Goal: Task Accomplishment & Management: Complete application form

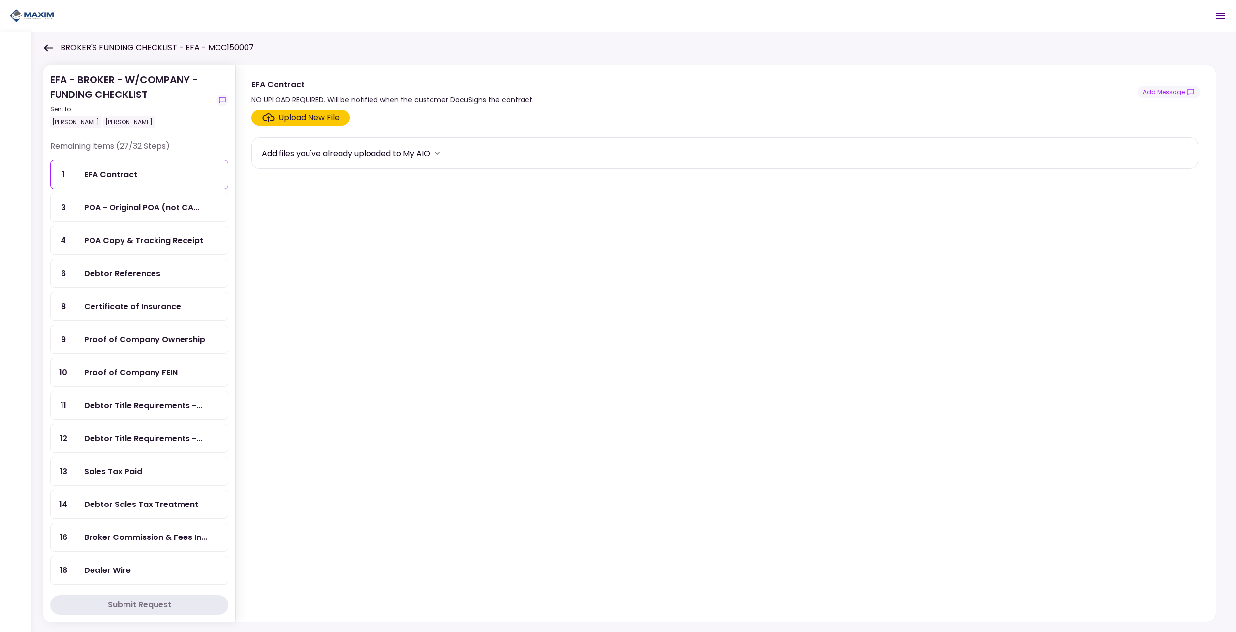
click at [43, 45] on icon at bounding box center [47, 47] width 9 height 7
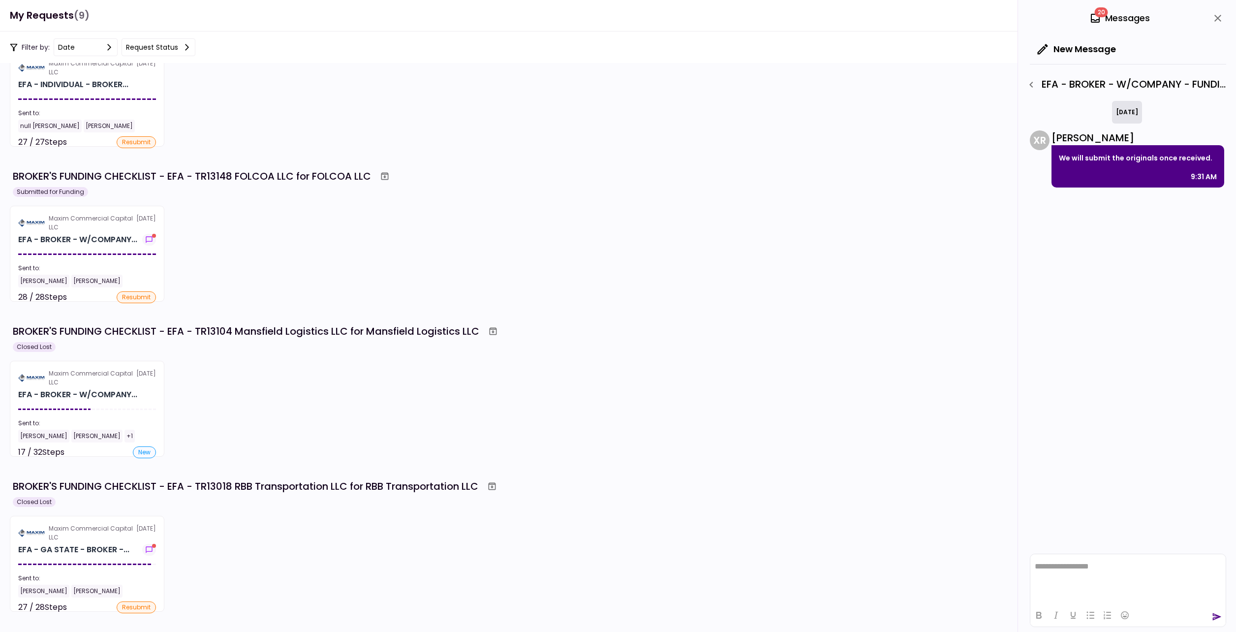
scroll to position [844, 0]
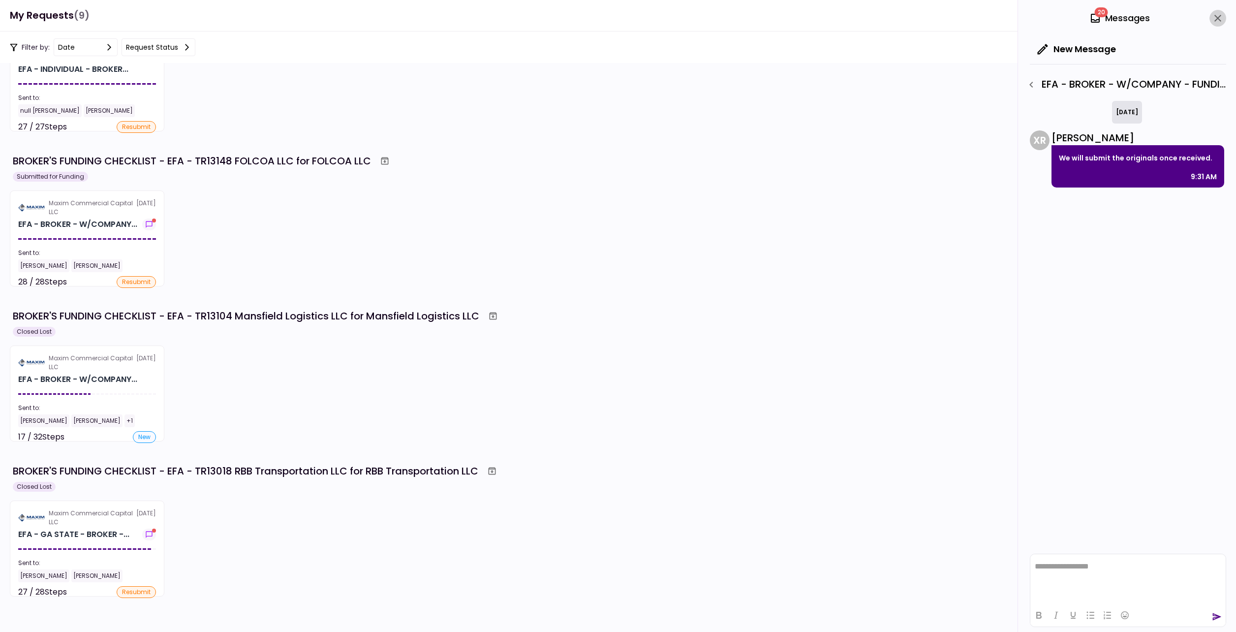
click at [1222, 13] on icon "close" at bounding box center [1218, 18] width 12 height 12
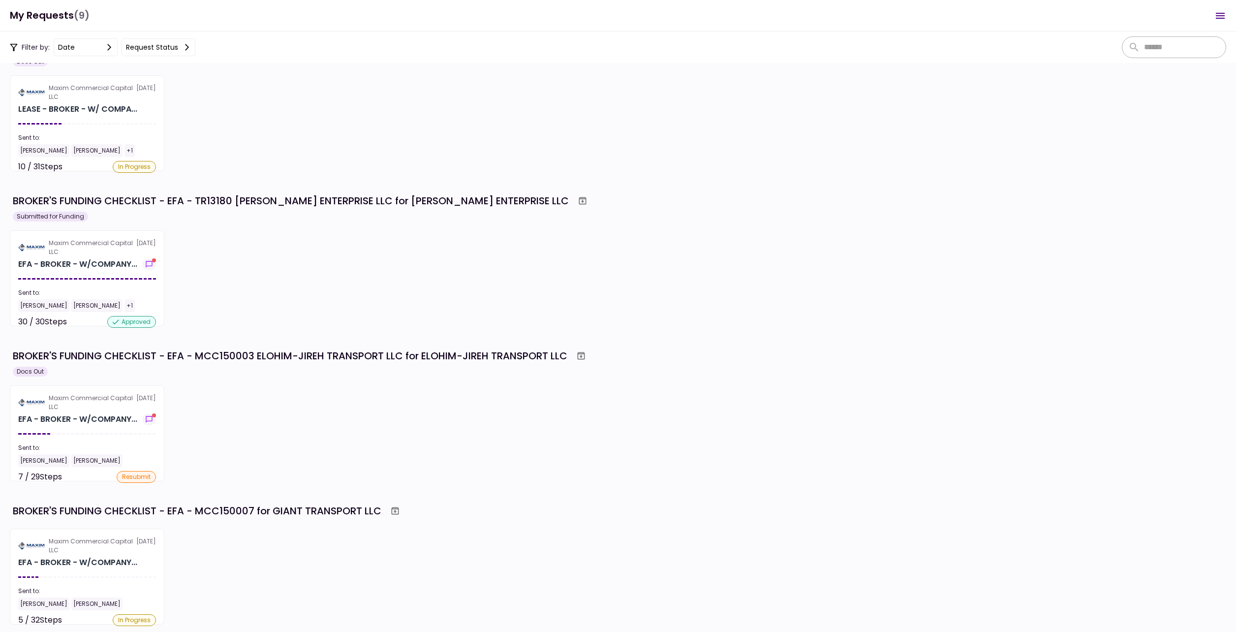
scroll to position [0, 0]
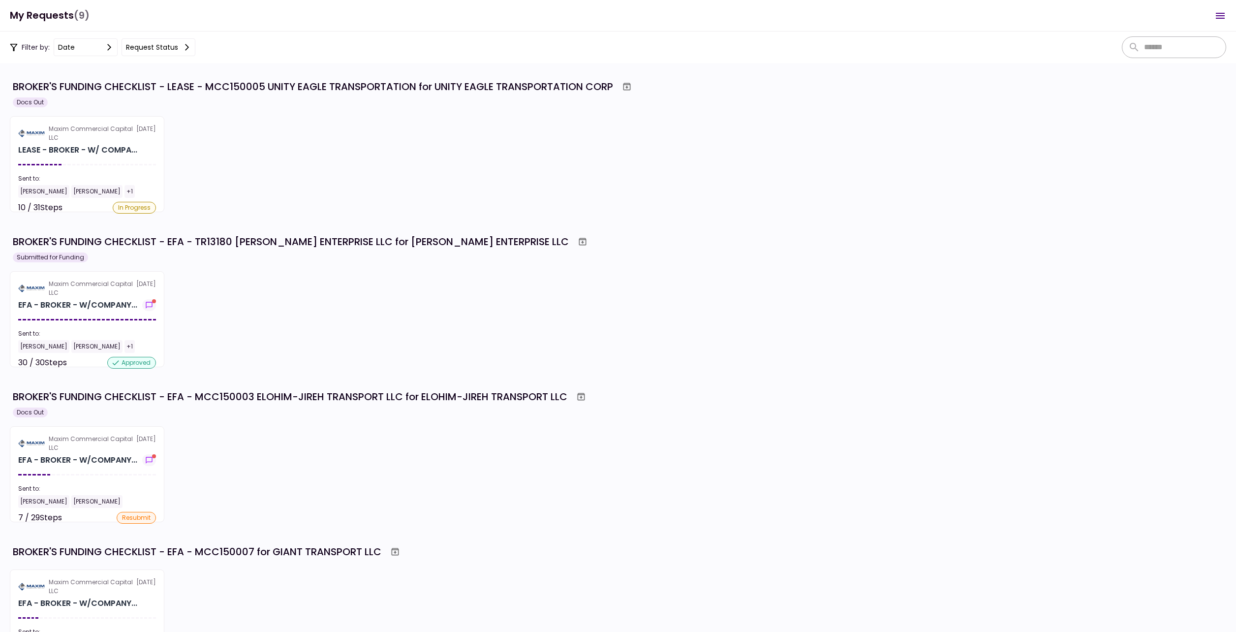
click at [931, 200] on div "Maxim Commercial Capital LLC [DATE] LEASE - BROKER - W/ COMPA... Sent to: [PERS…" at bounding box center [618, 164] width 1216 height 96
click at [767, 297] on div "Maxim Commercial Capital LLC [DATE] EFA - BROKER - W/COMPANY... Sent to: [PERSO…" at bounding box center [618, 319] width 1216 height 96
click at [296, 150] on div "Maxim Commercial Capital LLC [DATE] LEASE - BROKER - W/ COMPA... Sent to: [PERS…" at bounding box center [618, 164] width 1216 height 96
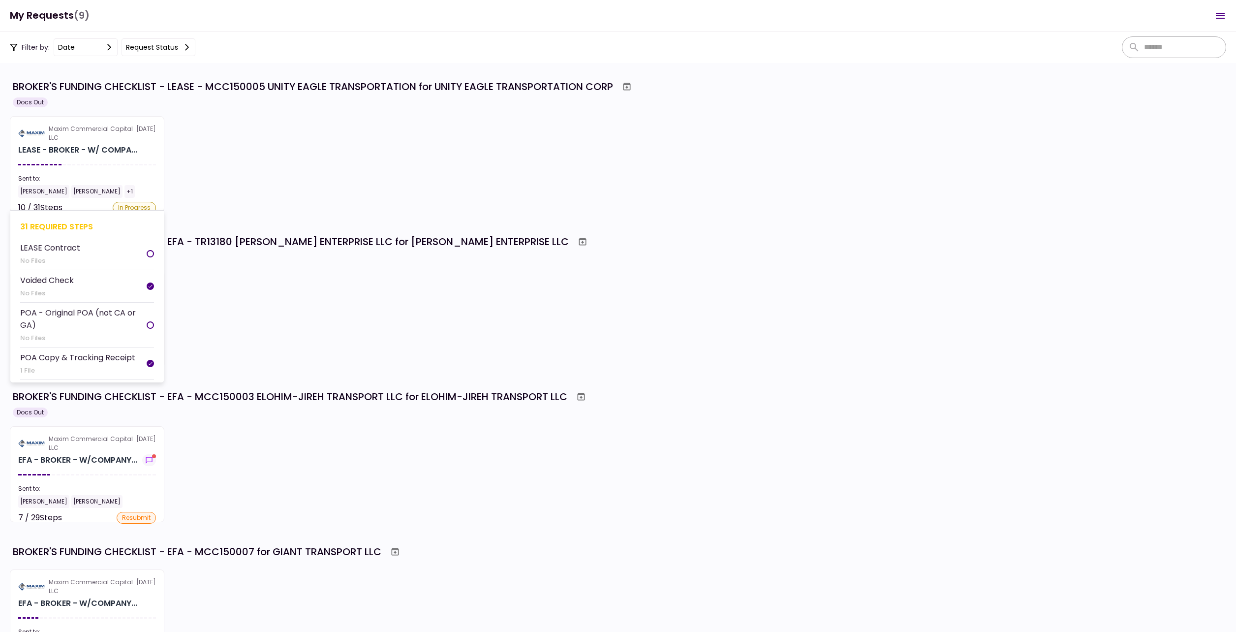
click at [114, 156] on section "Maxim Commercial Capital LLC [DATE] LEASE - BROKER - W/ COMPA... Sent to: [PERS…" at bounding box center [87, 164] width 154 height 96
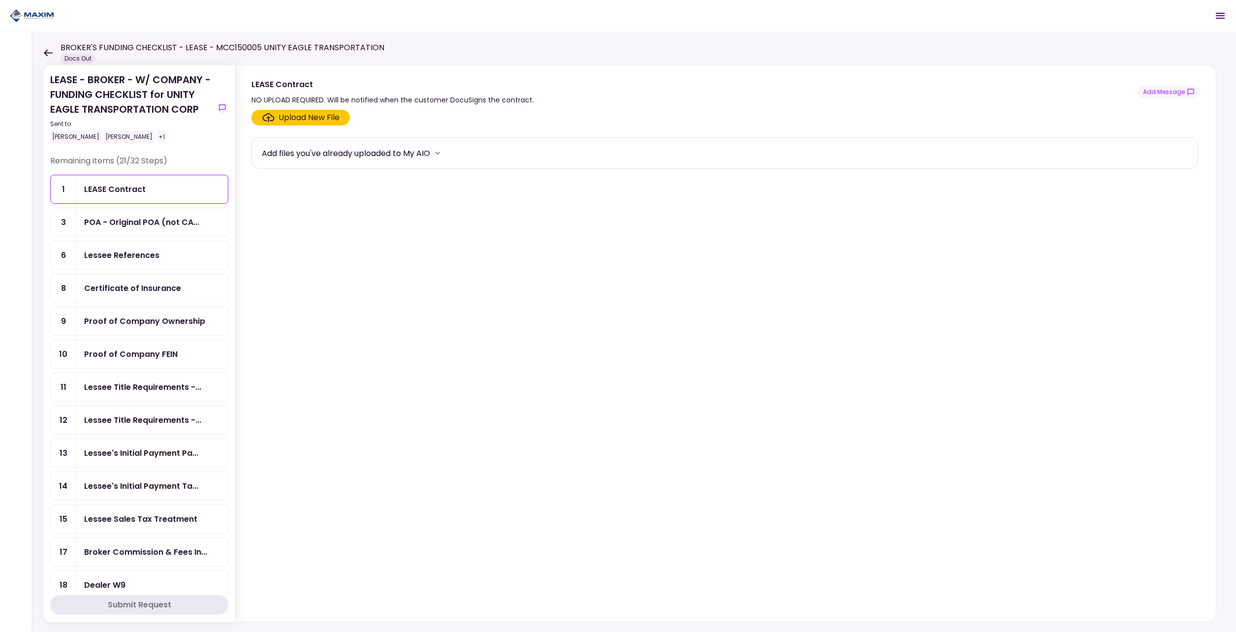
click at [188, 194] on div "LEASE Contract" at bounding box center [152, 189] width 136 height 12
click at [335, 311] on section "Upload New File Add files you've already uploaded to My AIO" at bounding box center [725, 364] width 948 height 508
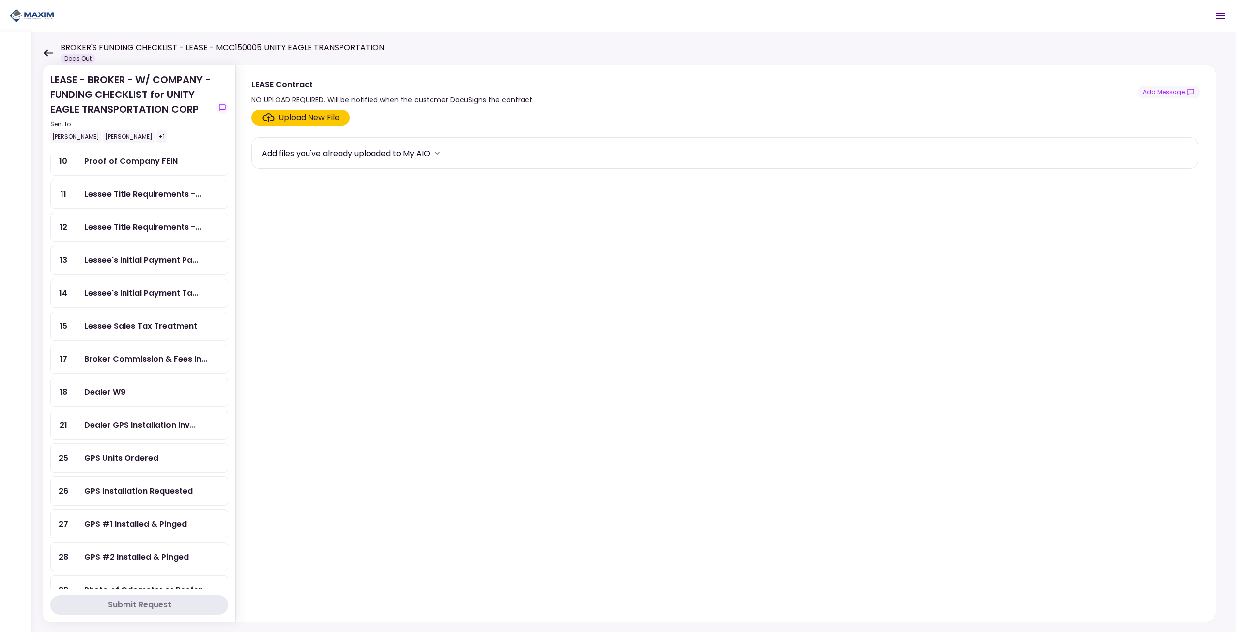
scroll to position [197, 0]
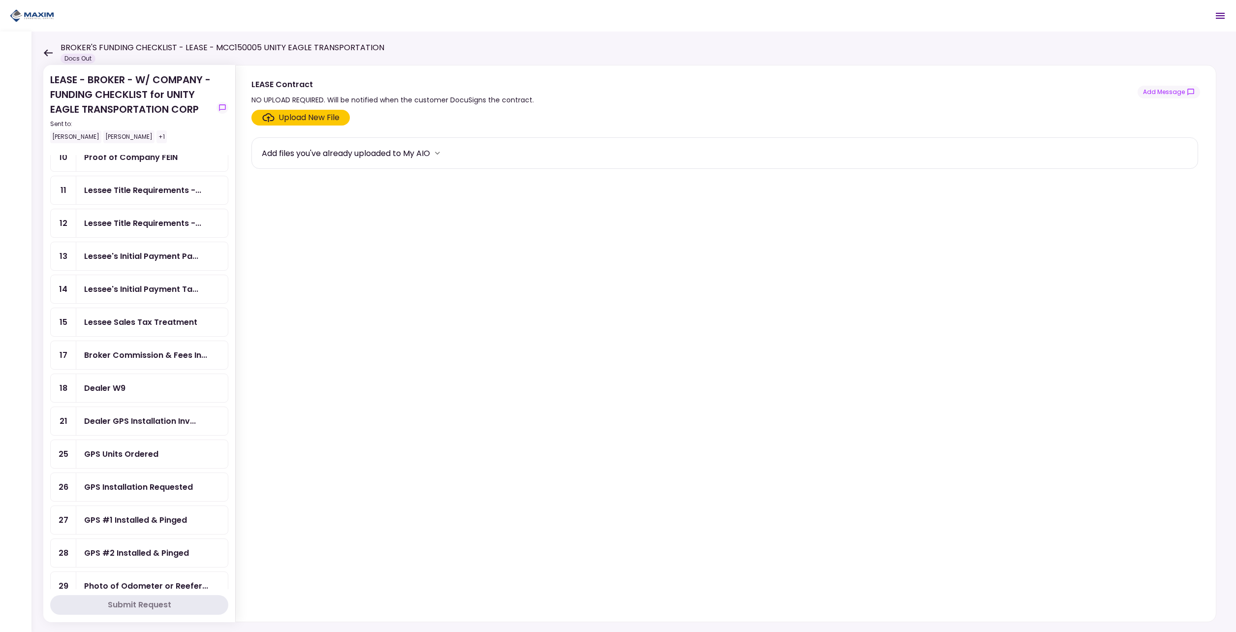
click at [116, 453] on div "GPS Units Ordered" at bounding box center [121, 454] width 74 height 12
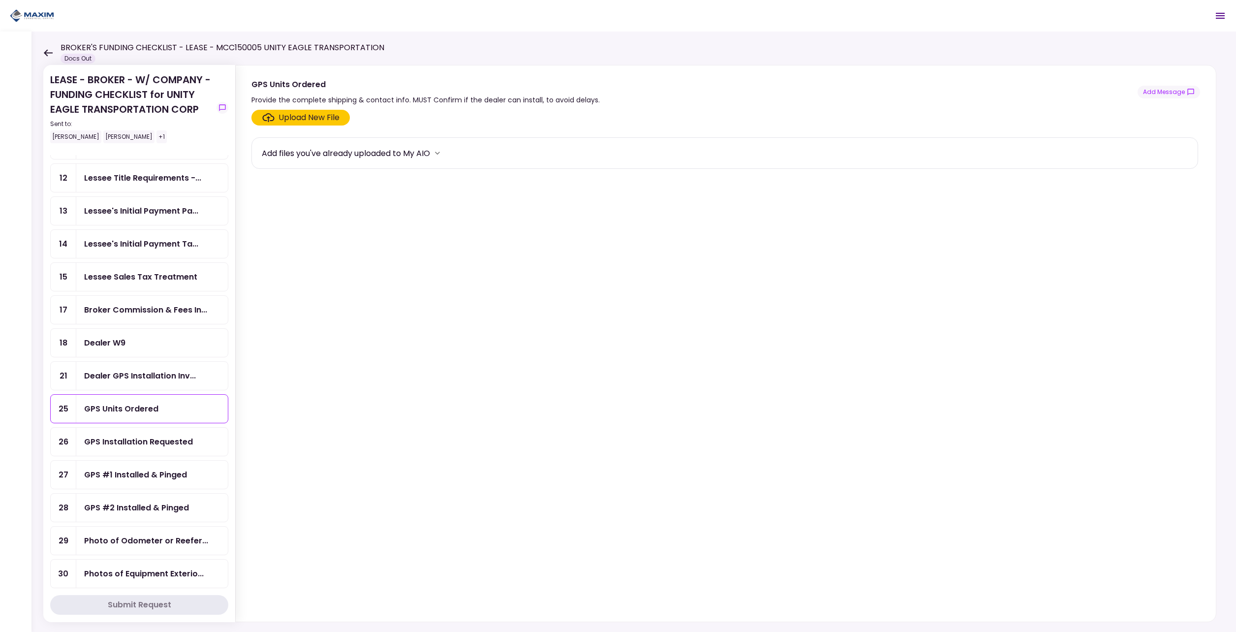
scroll to position [246, 0]
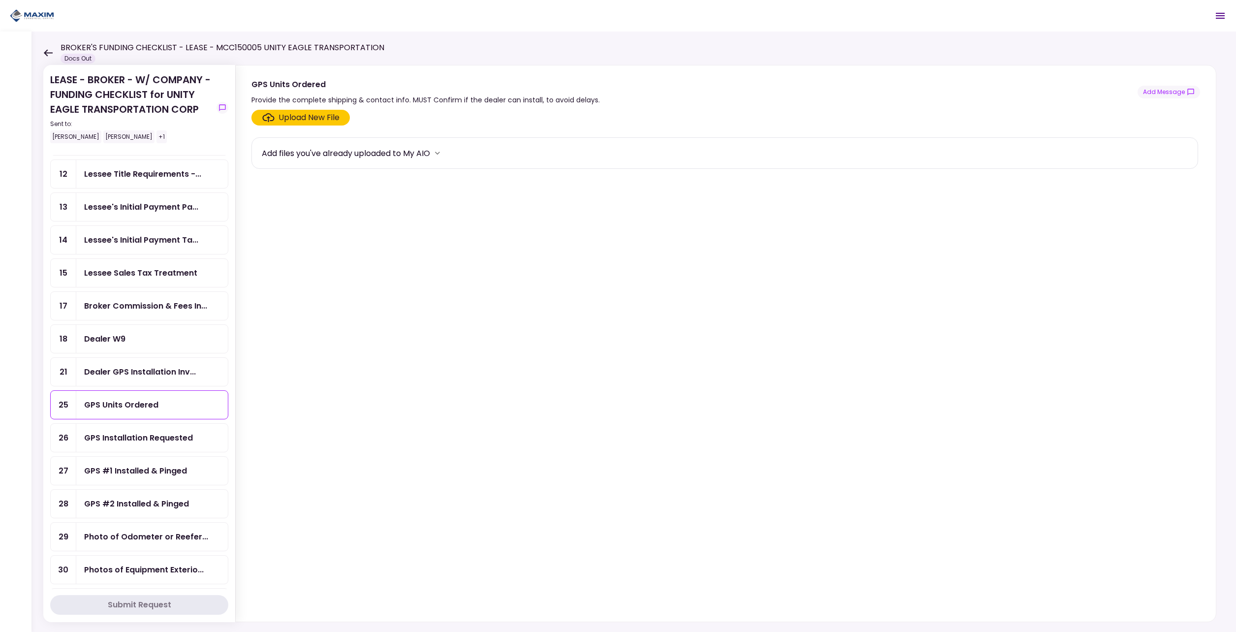
click at [48, 55] on icon at bounding box center [47, 52] width 9 height 7
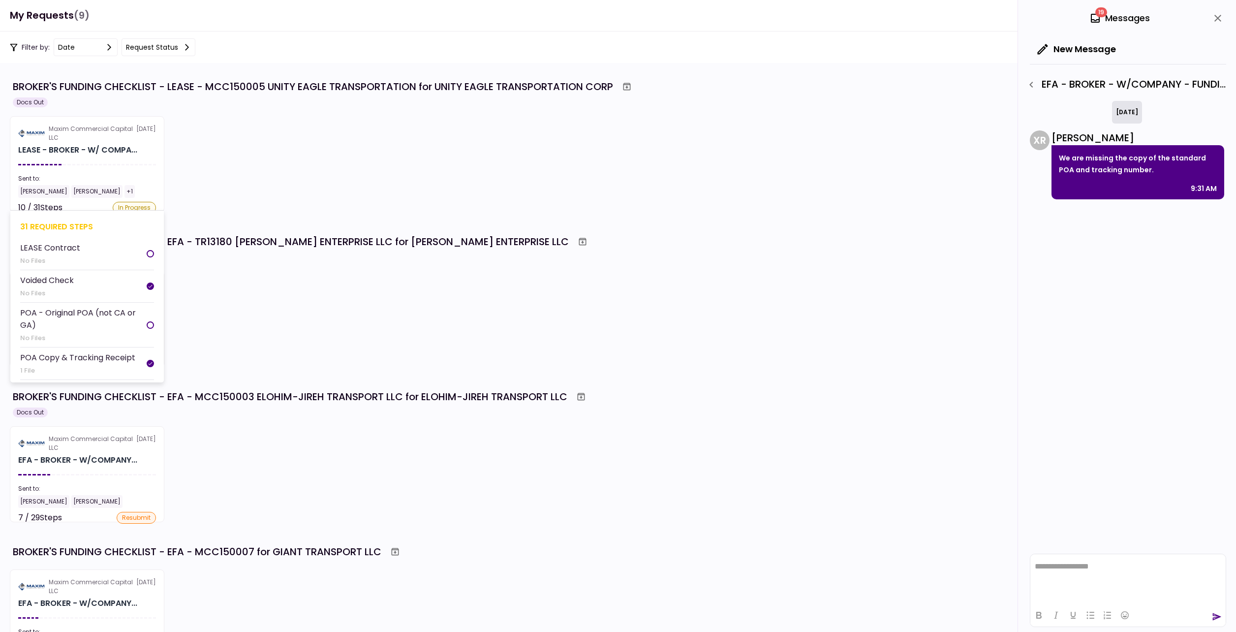
click at [92, 142] on section "Maxim Commercial Capital LLC [DATE] LEASE - BROKER - W/ COMPA... Sent to: [PERS…" at bounding box center [87, 164] width 154 height 96
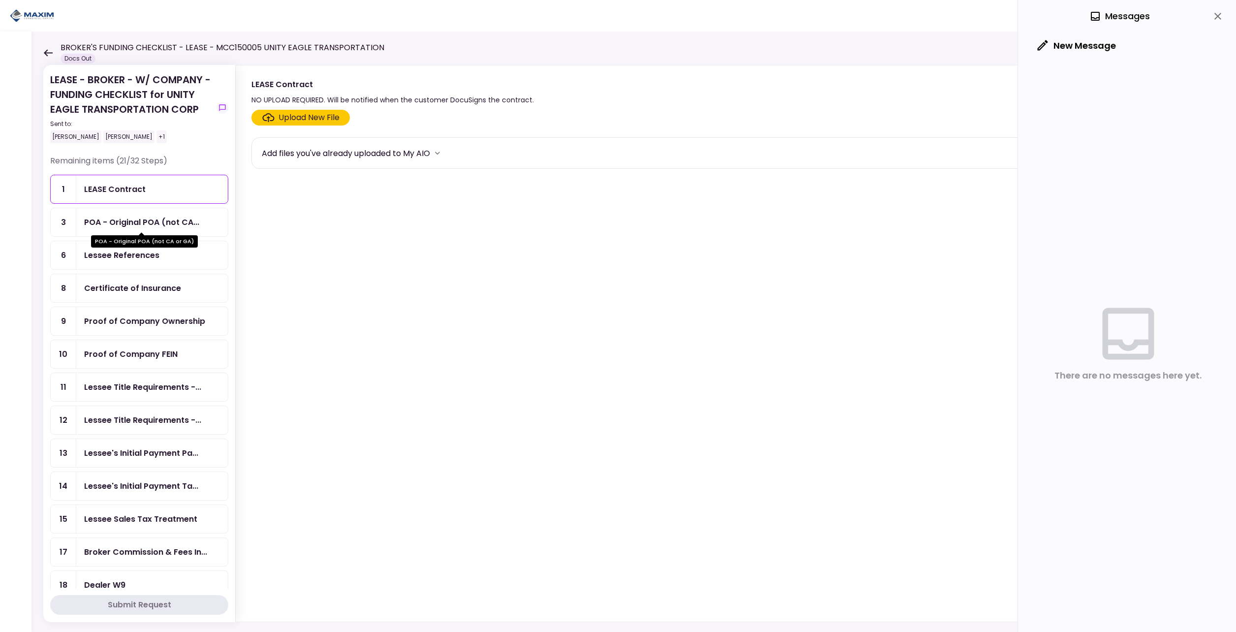
click at [120, 222] on div "POA - Original POA (not CA..." at bounding box center [141, 222] width 115 height 12
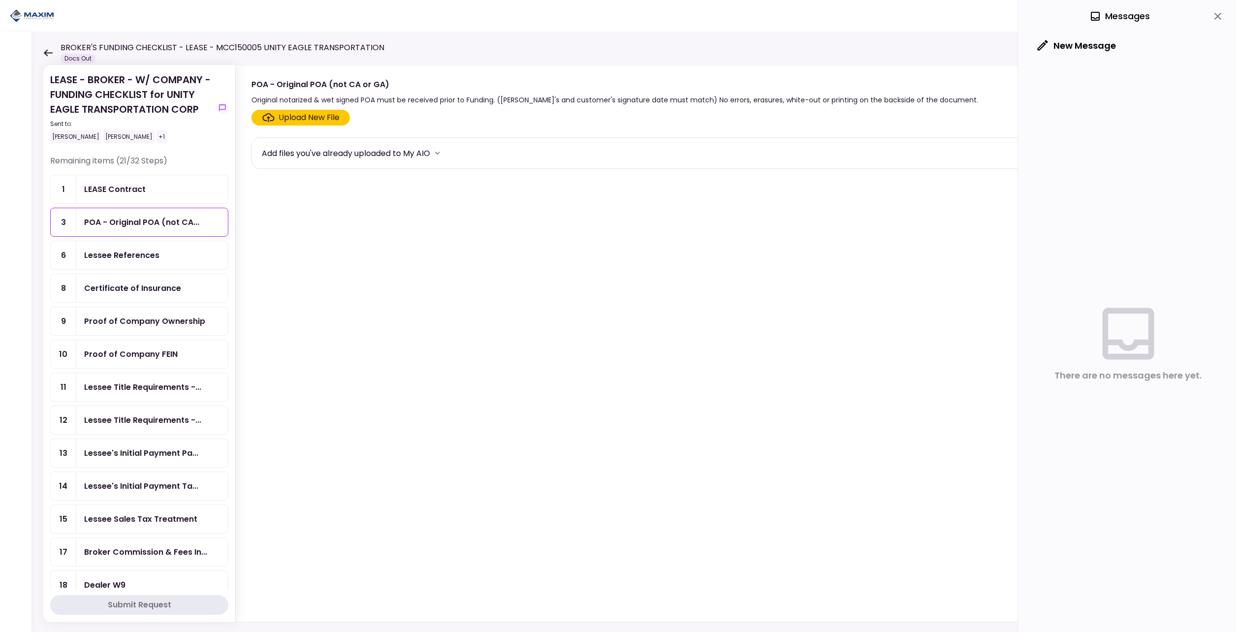
click at [292, 117] on div "Upload New File" at bounding box center [308, 118] width 61 height 12
click at [0, 0] on input "Upload New File" at bounding box center [0, 0] width 0 height 0
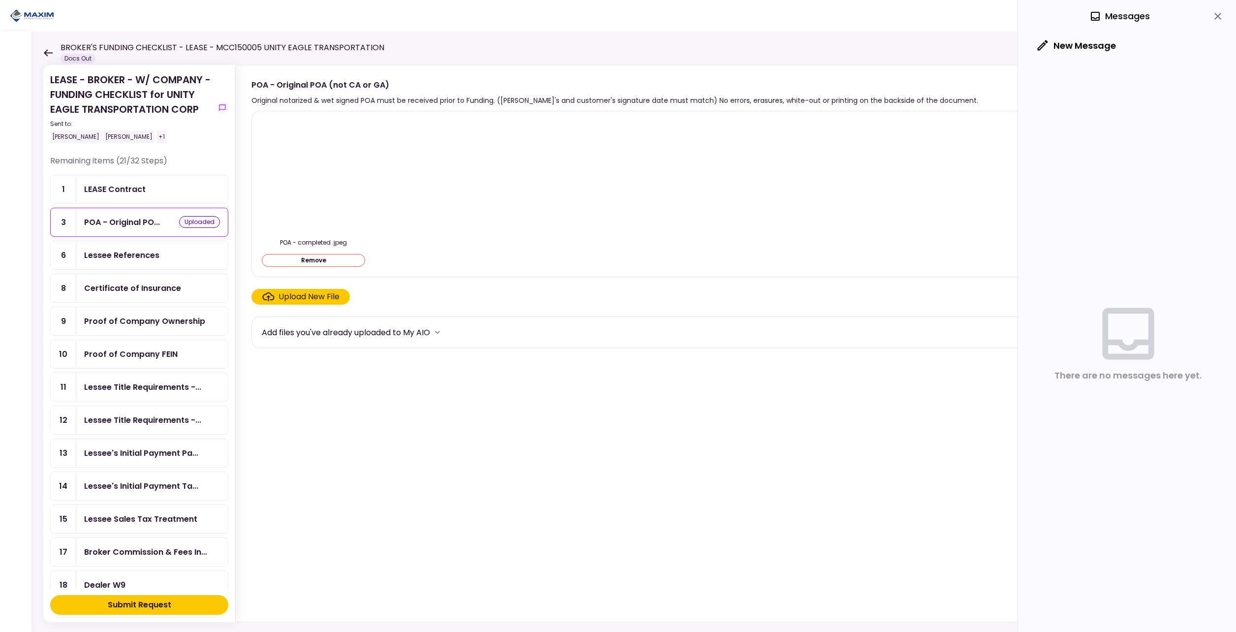
click at [332, 257] on button "Remove" at bounding box center [313, 260] width 103 height 13
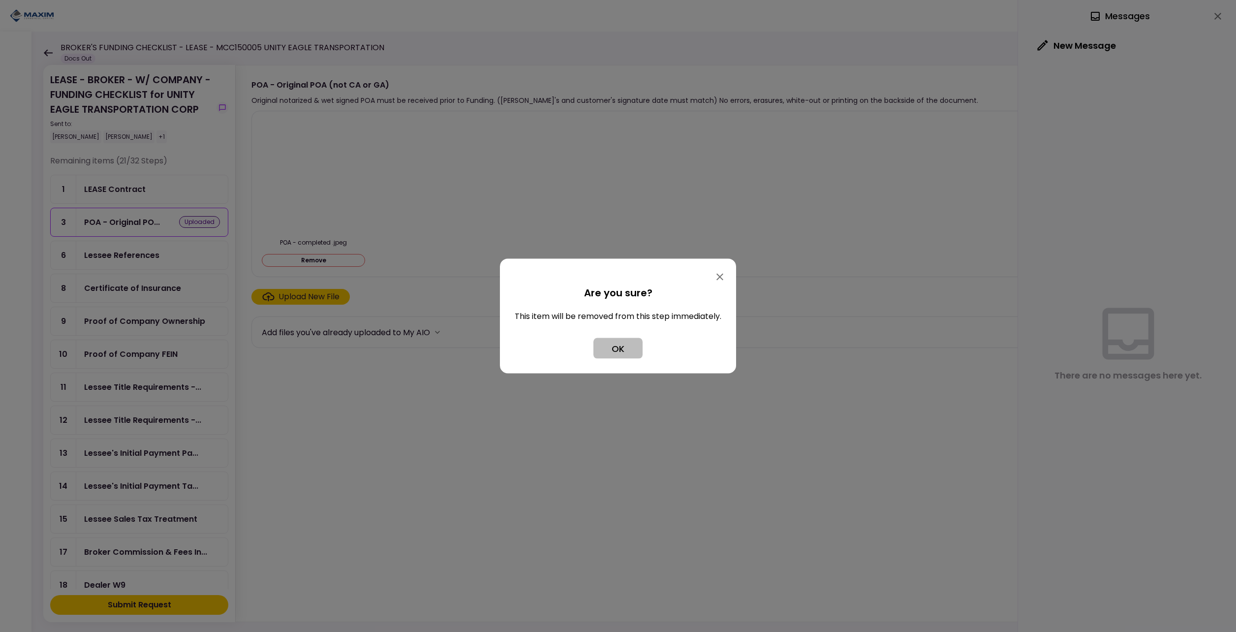
click at [629, 348] on button "OK" at bounding box center [617, 348] width 49 height 21
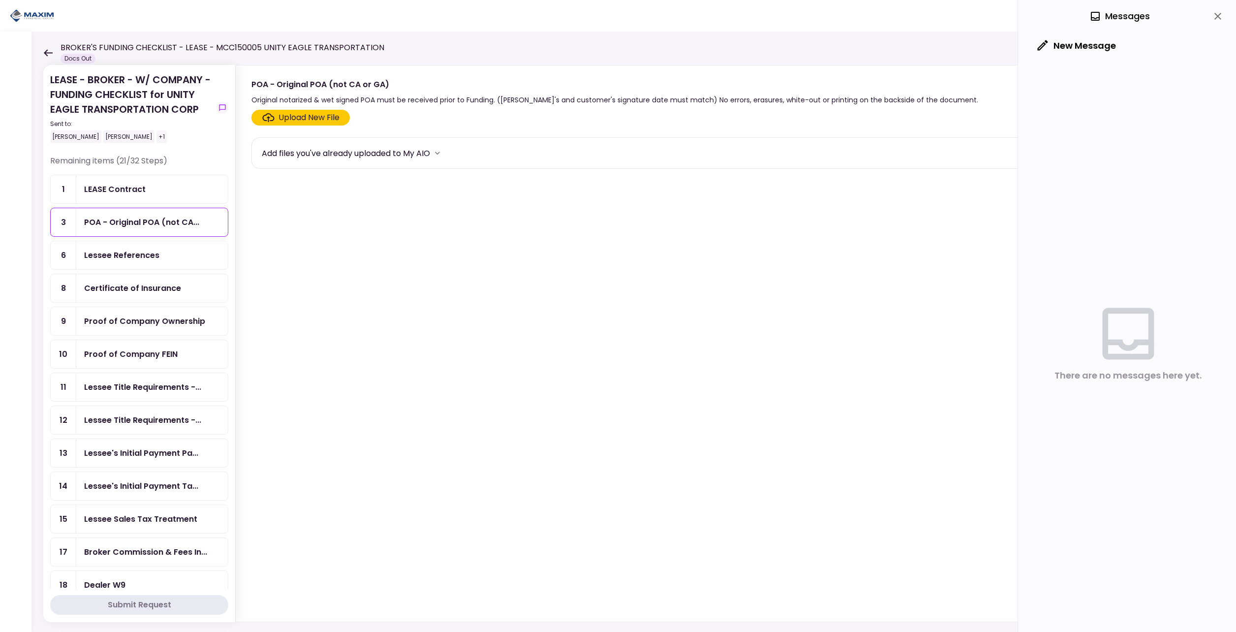
click at [139, 258] on div "Lessee References" at bounding box center [121, 255] width 75 height 12
click at [298, 116] on div "Upload New File" at bounding box center [308, 118] width 61 height 12
click at [0, 0] on input "Upload New File" at bounding box center [0, 0] width 0 height 0
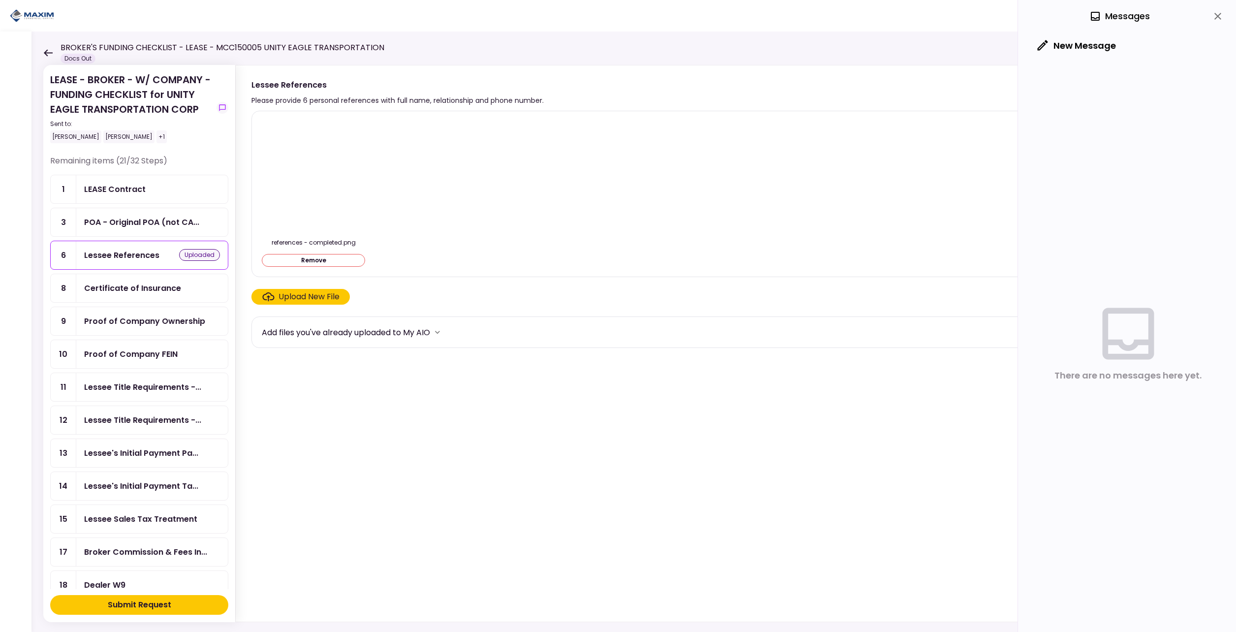
click at [148, 604] on div "Submit Request" at bounding box center [139, 605] width 63 height 12
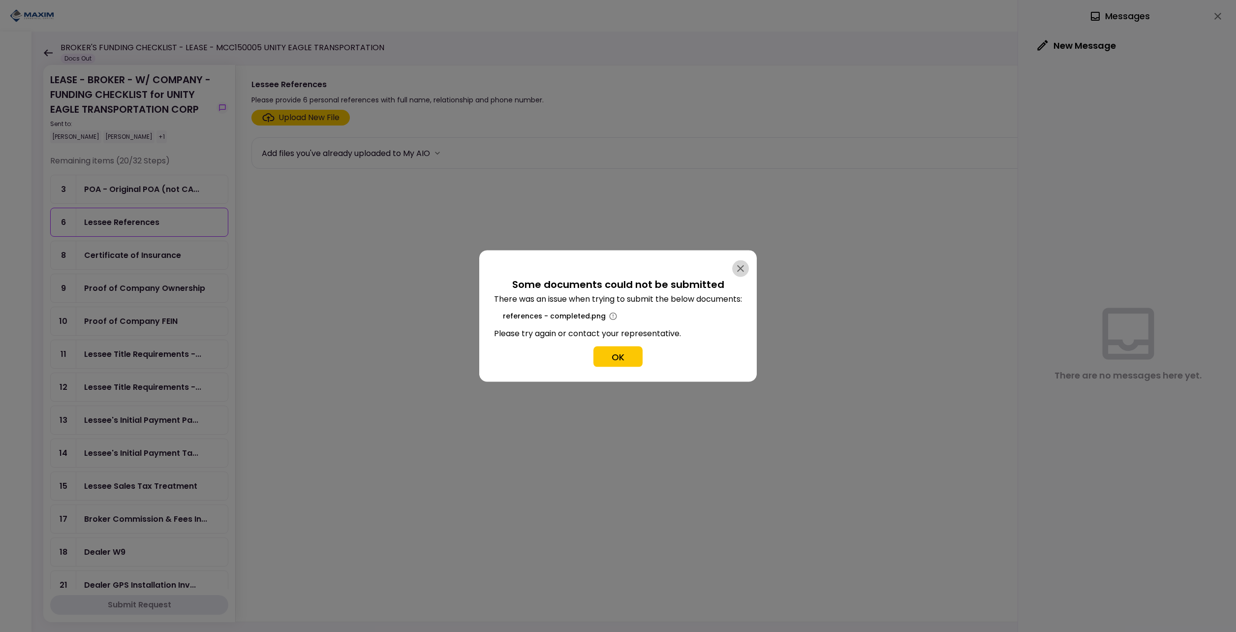
click at [739, 272] on icon "button" at bounding box center [740, 268] width 7 height 7
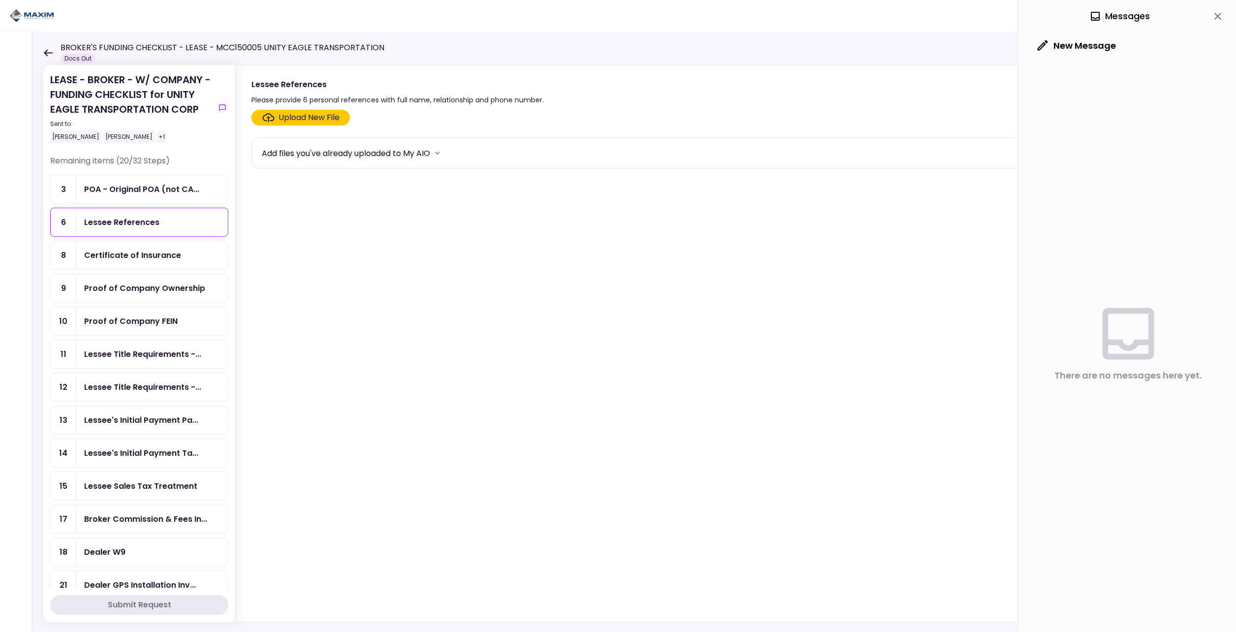
click at [326, 120] on div "Upload New File" at bounding box center [308, 118] width 61 height 12
click at [0, 0] on input "Upload New File" at bounding box center [0, 0] width 0 height 0
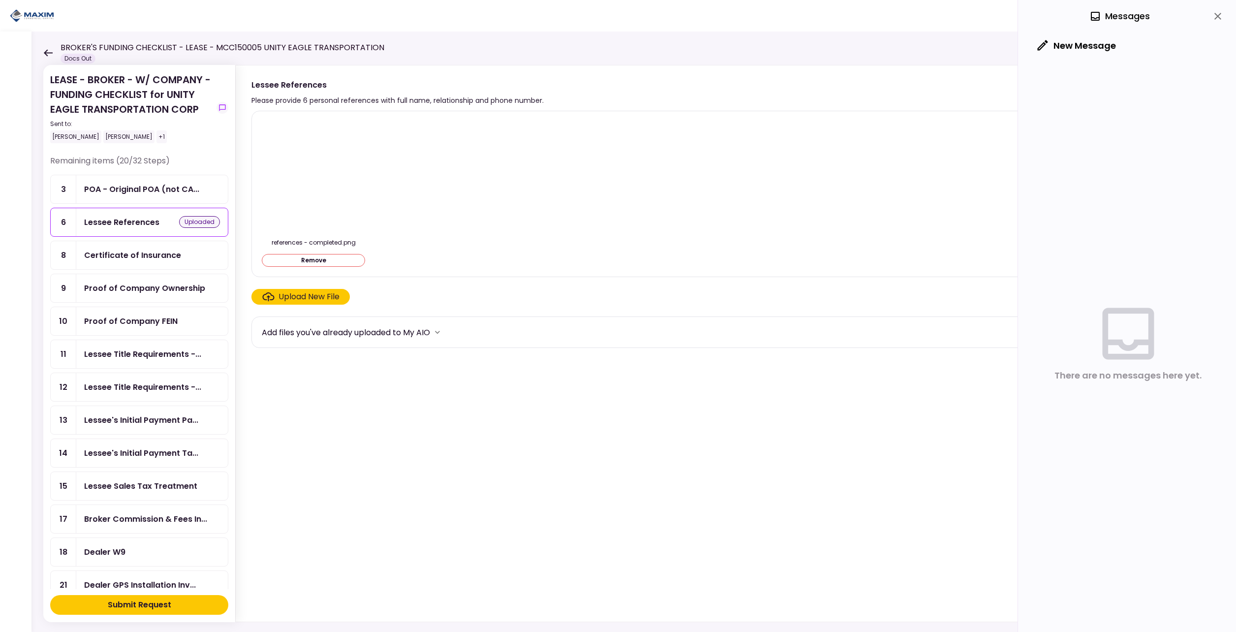
click at [291, 302] on div "Upload New File" at bounding box center [308, 297] width 61 height 12
click at [0, 0] on input "Upload New File" at bounding box center [0, 0] width 0 height 0
click at [126, 603] on div "Submit Request" at bounding box center [139, 605] width 63 height 12
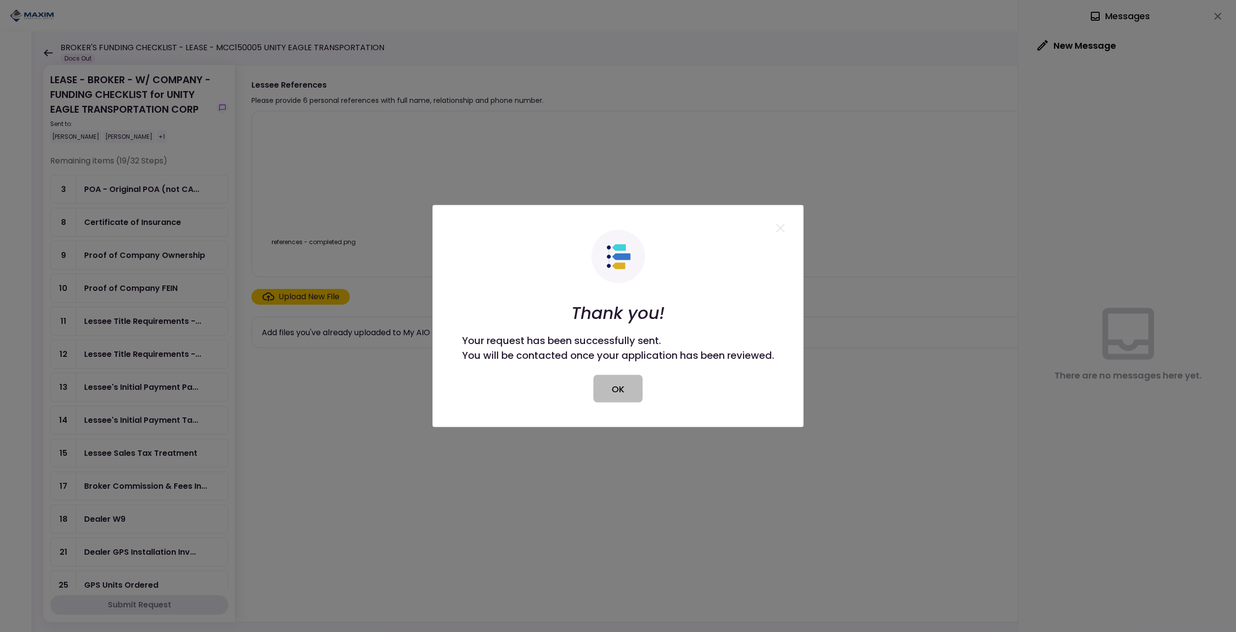
click at [611, 397] on button "OK" at bounding box center [617, 389] width 49 height 28
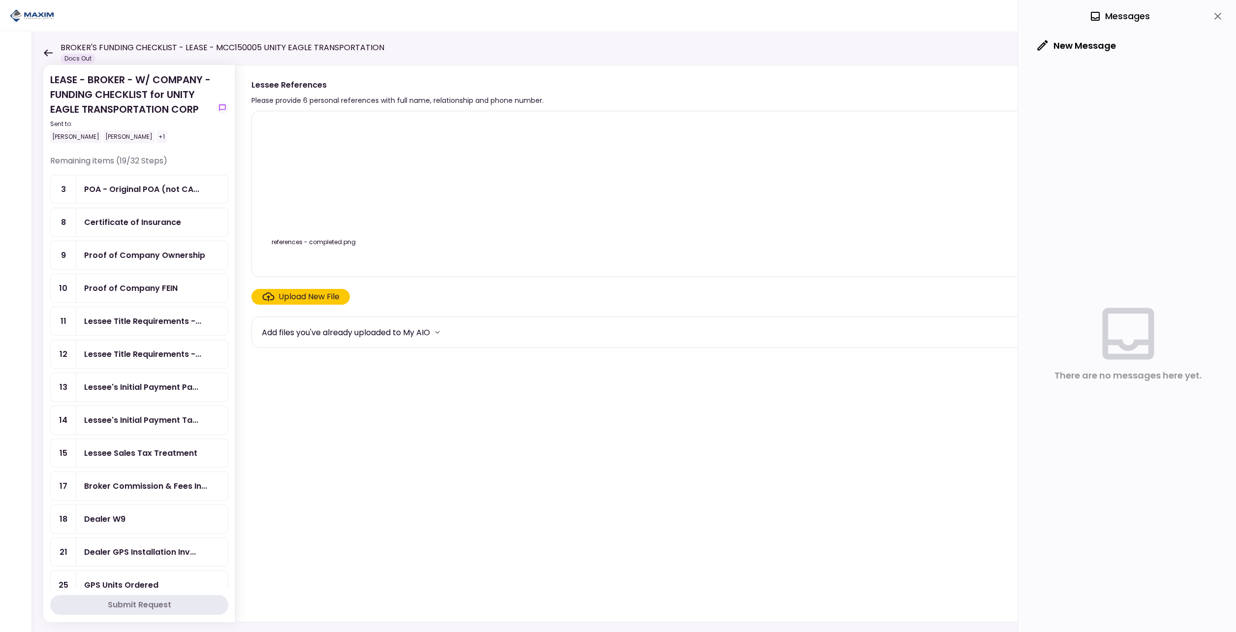
click at [537, 417] on section "references - completed.png Upload New File Add files you've already uploaded to…" at bounding box center [725, 364] width 948 height 507
click at [281, 423] on section "references - completed.png Upload New File Add files you've already uploaded to…" at bounding box center [725, 364] width 948 height 507
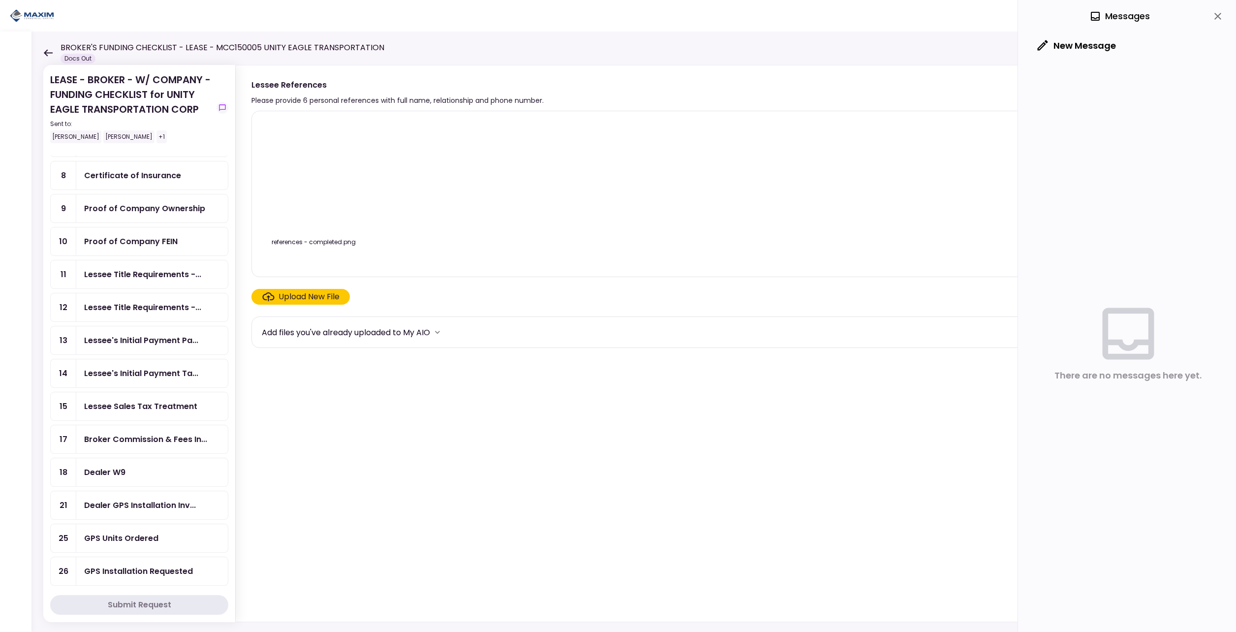
scroll to position [49, 0]
click at [147, 319] on ul "3 POA - Original POA (not CA... 8 Certificate of Insurance 9 Proof of Company O…" at bounding box center [139, 436] width 178 height 622
click at [132, 342] on div "Lessee's Initial Payment Pa..." at bounding box center [141, 338] width 114 height 12
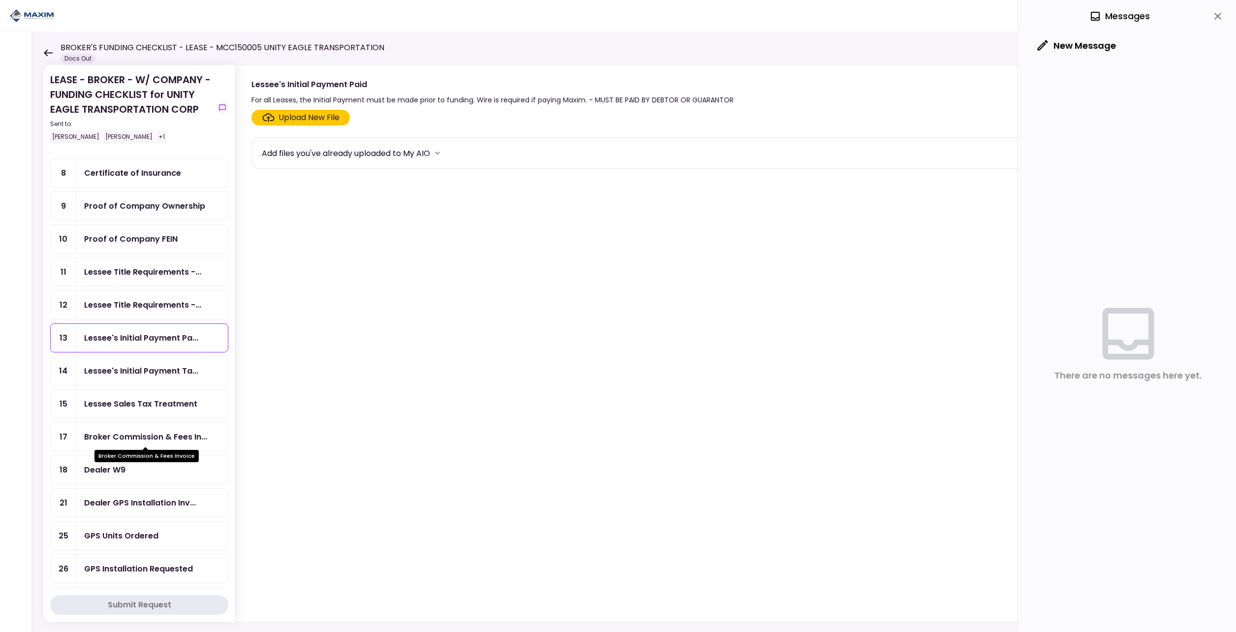
click at [168, 432] on div "Broker Commission & Fees In..." at bounding box center [145, 436] width 123 height 12
click at [120, 409] on div "Lessee Sales Tax Treatment" at bounding box center [140, 403] width 113 height 12
click at [127, 351] on div "Lessee's Initial Payment Pa..." at bounding box center [152, 338] width 152 height 28
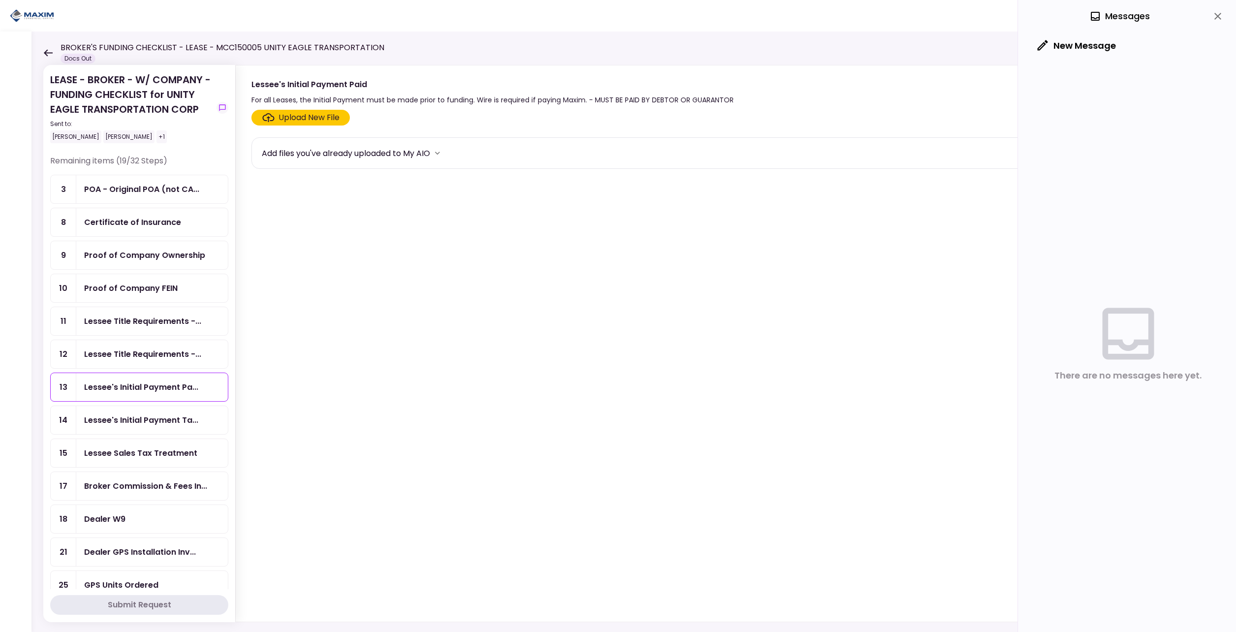
click at [319, 423] on section "Upload New File Add files you've already uploaded to My AIO" at bounding box center [725, 364] width 948 height 508
drag, startPoint x: 452, startPoint y: 302, endPoint x: 439, endPoint y: 54, distance: 248.8
click at [452, 302] on section "Upload New File Add files you've already uploaded to My AIO" at bounding box center [725, 364] width 948 height 508
click at [46, 55] on icon at bounding box center [48, 52] width 9 height 7
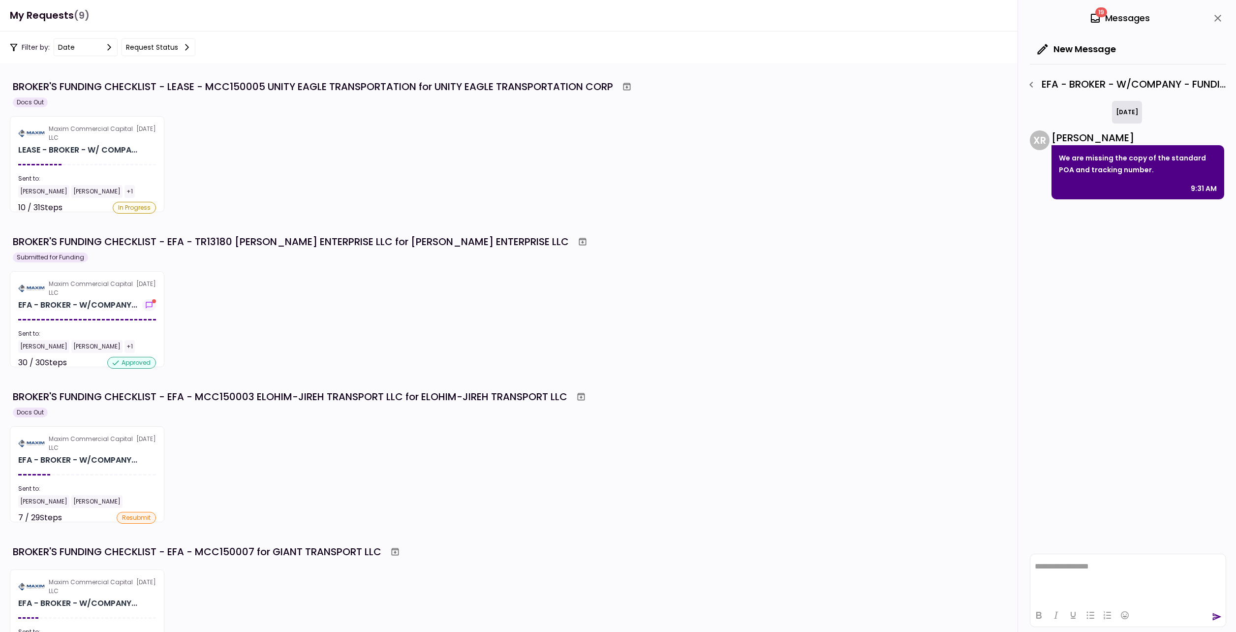
click at [340, 326] on div "Maxim Commercial Capital LLC [DATE] EFA - BROKER - W/COMPANY... Sent to: [PERSO…" at bounding box center [618, 319] width 1216 height 96
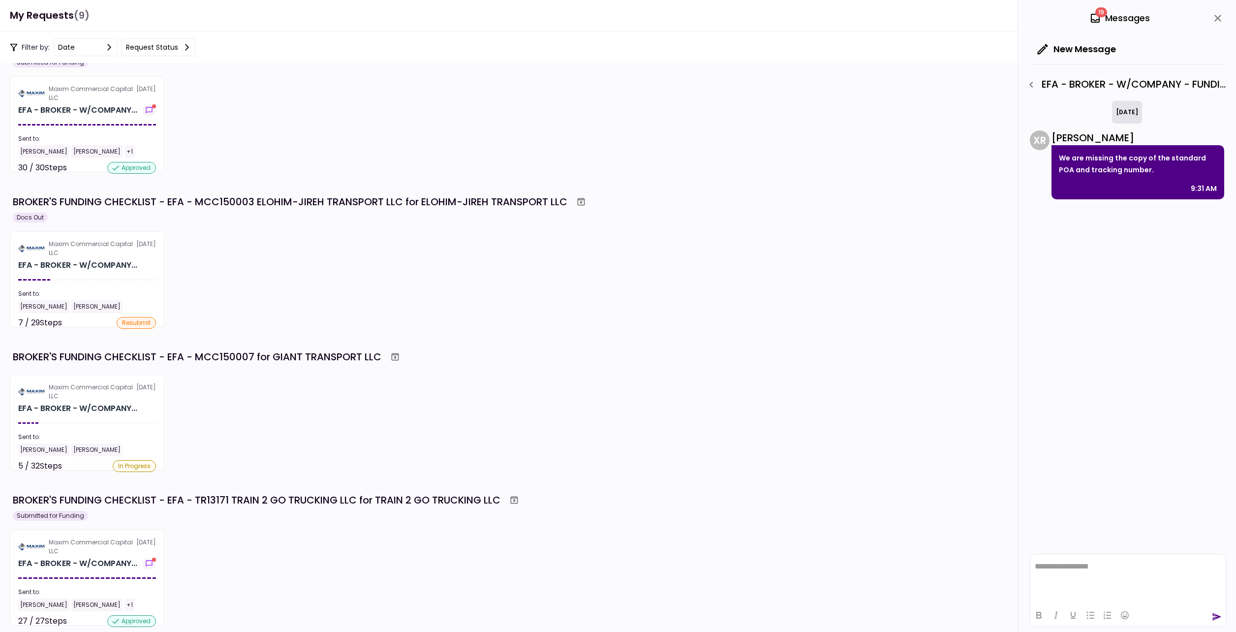
scroll to position [246, 0]
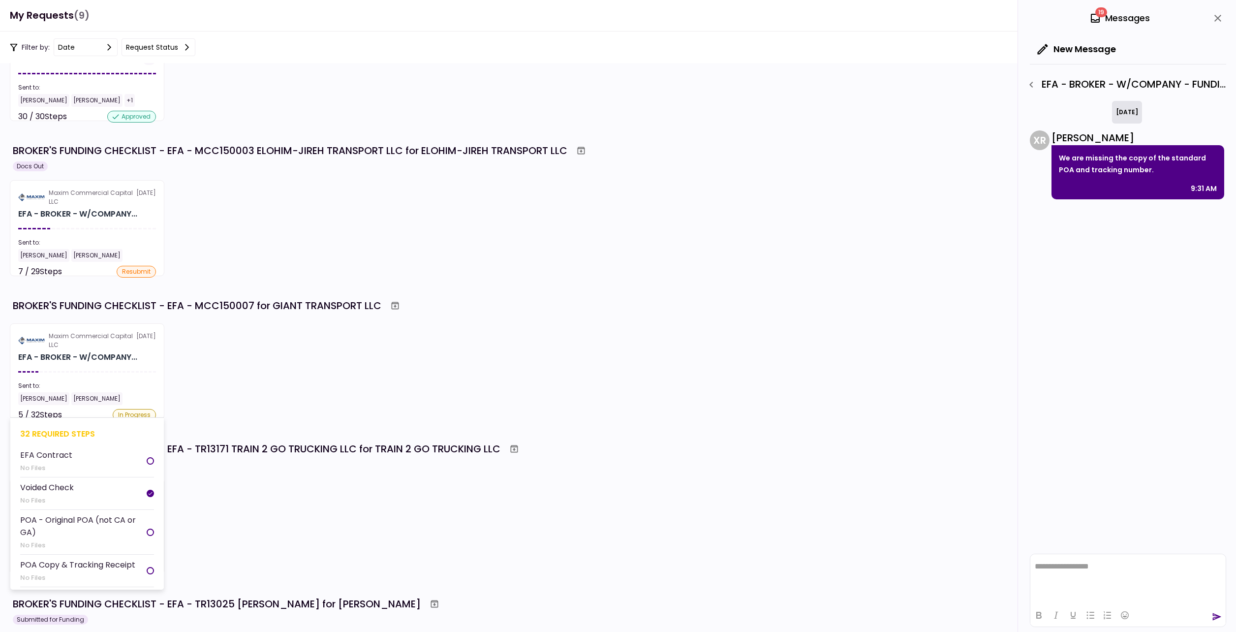
click at [93, 377] on section "Maxim Commercial Capital LLC [DATE] EFA - BROKER - W/COMPANY... Sent to: [PERSO…" at bounding box center [87, 371] width 154 height 96
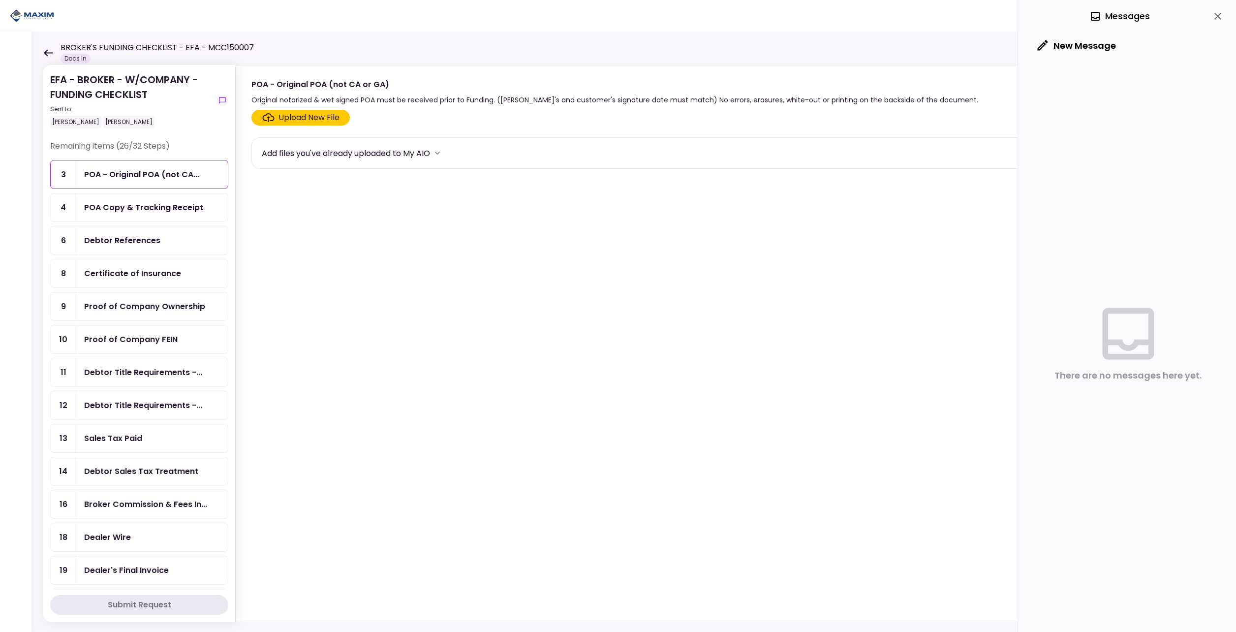
click at [275, 114] on div "Upload New File" at bounding box center [300, 118] width 77 height 12
click at [0, 0] on input "Upload New File" at bounding box center [0, 0] width 0 height 0
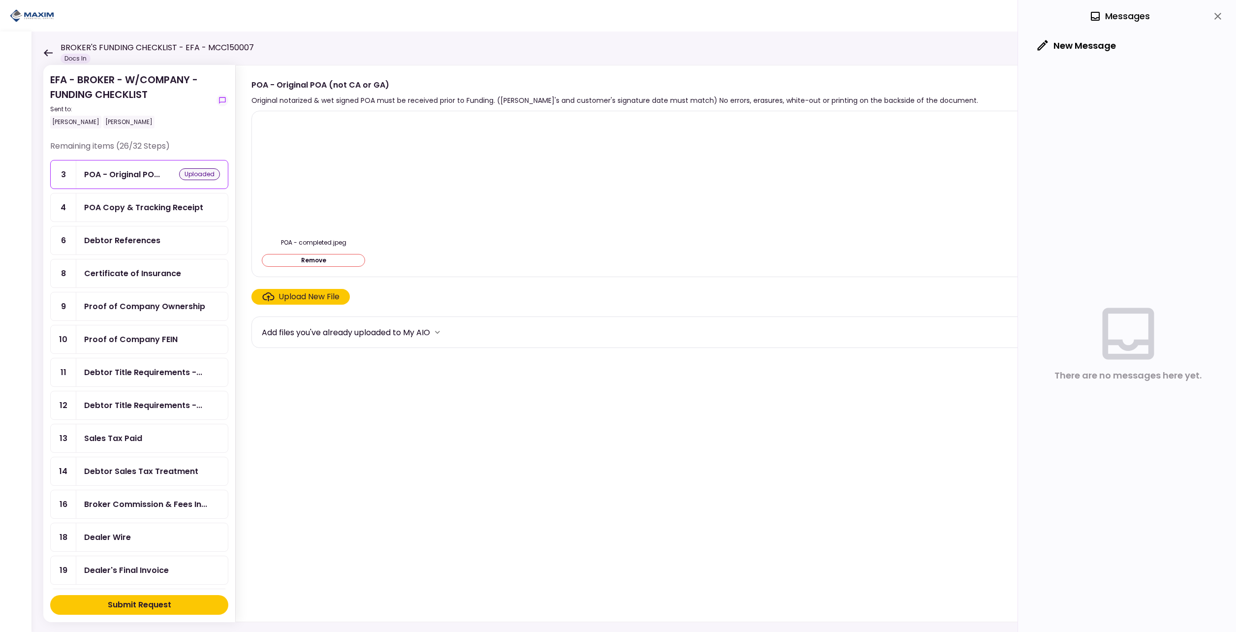
click at [120, 213] on div "POA Copy & Tracking Receipt" at bounding box center [143, 207] width 119 height 12
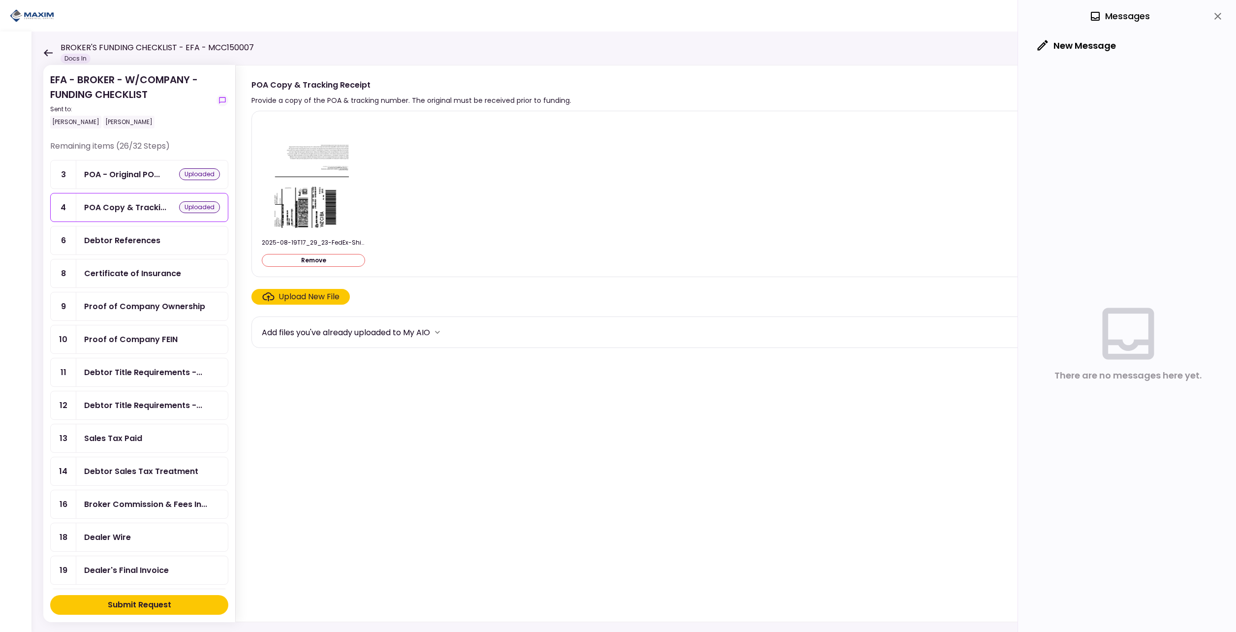
click at [144, 605] on div "Submit Request" at bounding box center [139, 605] width 63 height 12
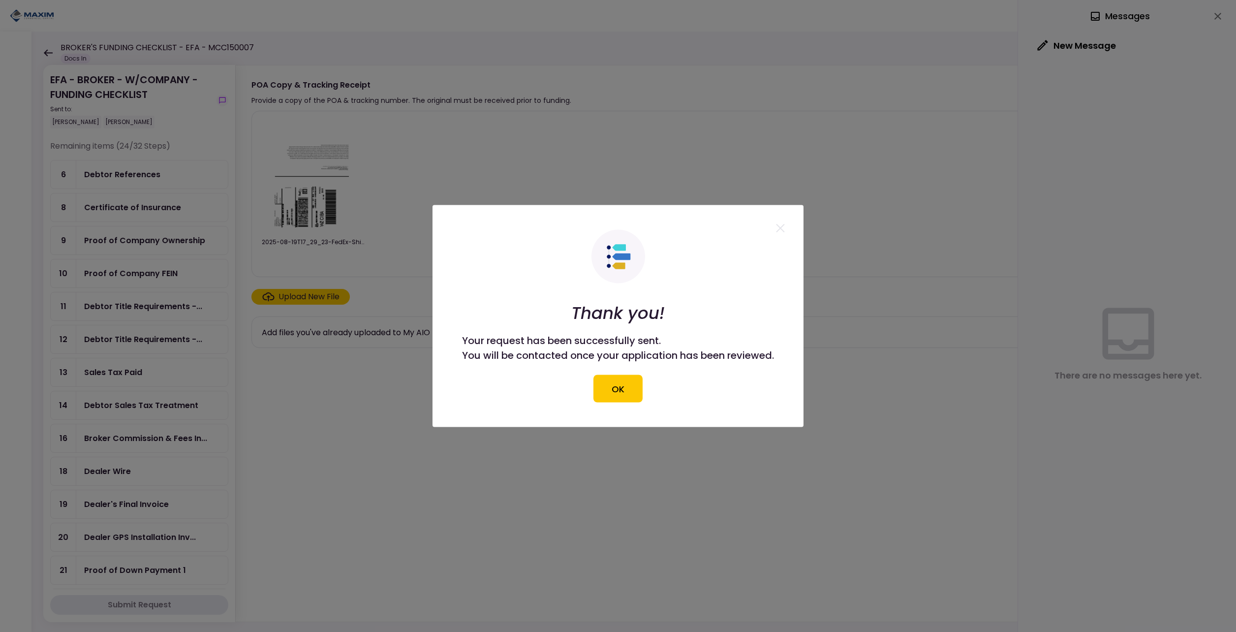
click at [624, 404] on section "Thank you! Your request has been successfully sent. You will be contacted once …" at bounding box center [617, 316] width 371 height 222
click at [624, 387] on button "OK" at bounding box center [617, 389] width 49 height 28
